Goal: Task Accomplishment & Management: Manage account settings

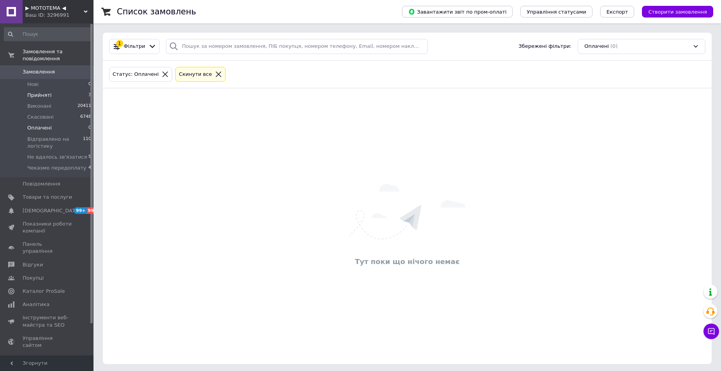
click at [52, 90] on li "Прийняті 3" at bounding box center [48, 95] width 96 height 11
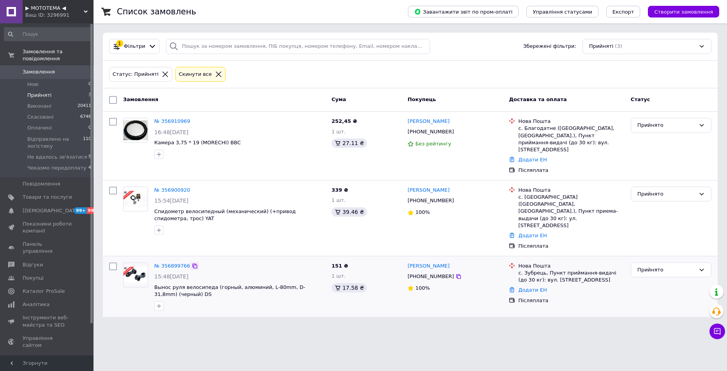
click at [192, 263] on icon at bounding box center [195, 266] width 6 height 6
click at [660, 263] on div "Прийнято" at bounding box center [670, 270] width 81 height 15
click at [660, 322] on li "Відправлено на логістику" at bounding box center [671, 333] width 80 height 22
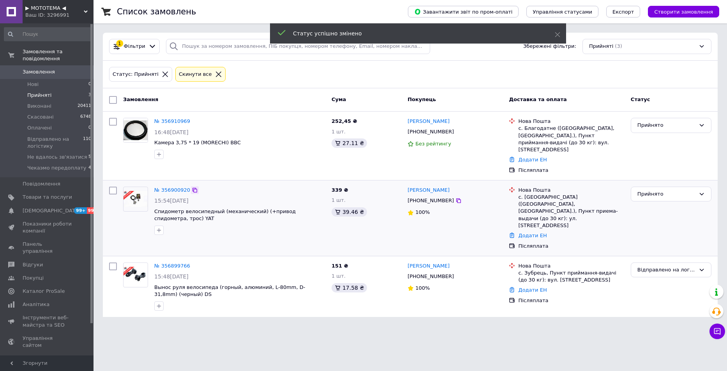
click at [192, 187] on icon at bounding box center [195, 190] width 6 height 6
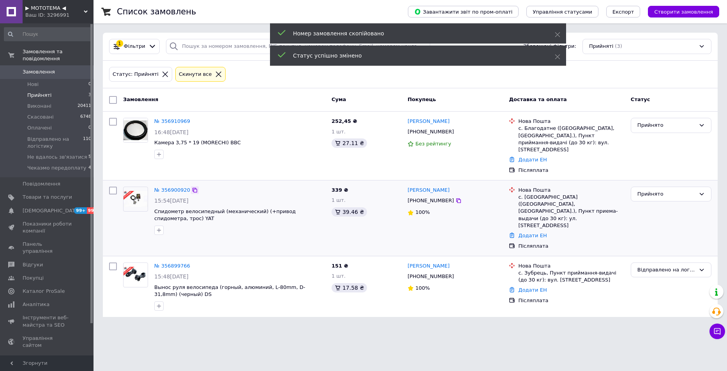
click at [192, 187] on icon at bounding box center [195, 190] width 6 height 6
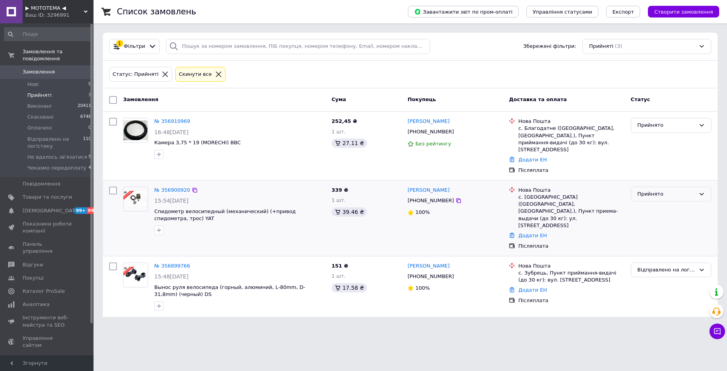
click at [664, 190] on div "Прийнято" at bounding box center [666, 194] width 58 height 8
click at [666, 246] on li "Відправлено на логістику" at bounding box center [671, 257] width 80 height 22
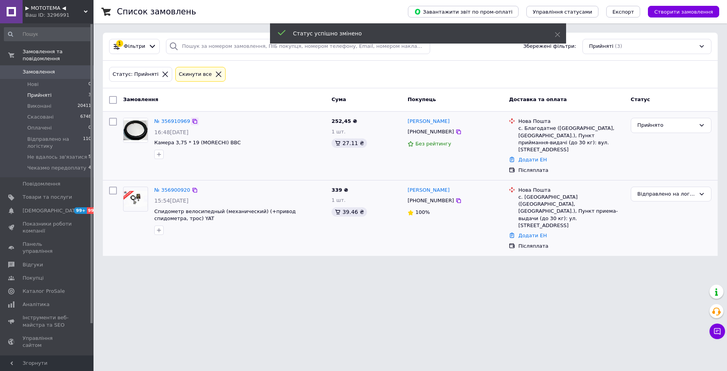
click at [192, 120] on icon at bounding box center [195, 121] width 6 height 6
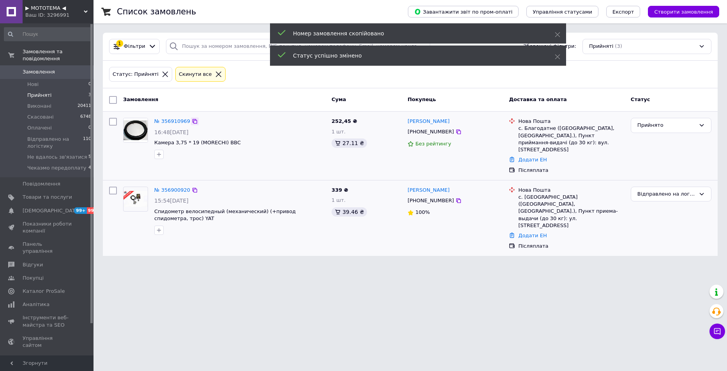
click at [192, 122] on icon at bounding box center [194, 121] width 5 height 5
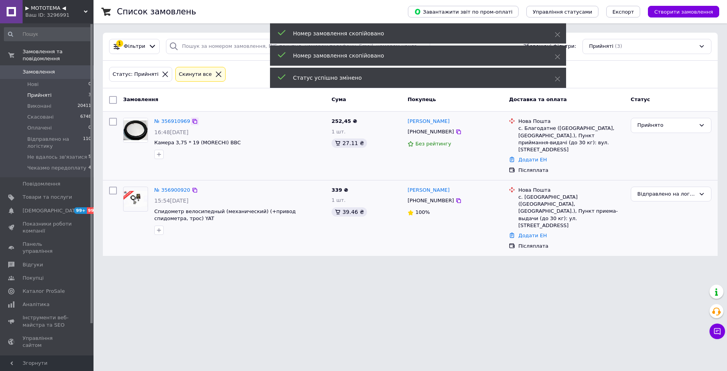
click at [192, 121] on icon at bounding box center [195, 121] width 6 height 6
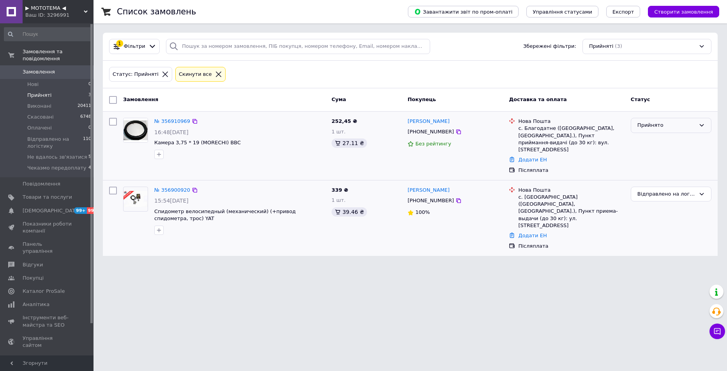
click at [658, 129] on div "Прийнято" at bounding box center [666, 125] width 58 height 8
click at [666, 183] on li "Відправлено на логістику" at bounding box center [671, 188] width 80 height 22
